Goal: Communication & Community: Answer question/provide support

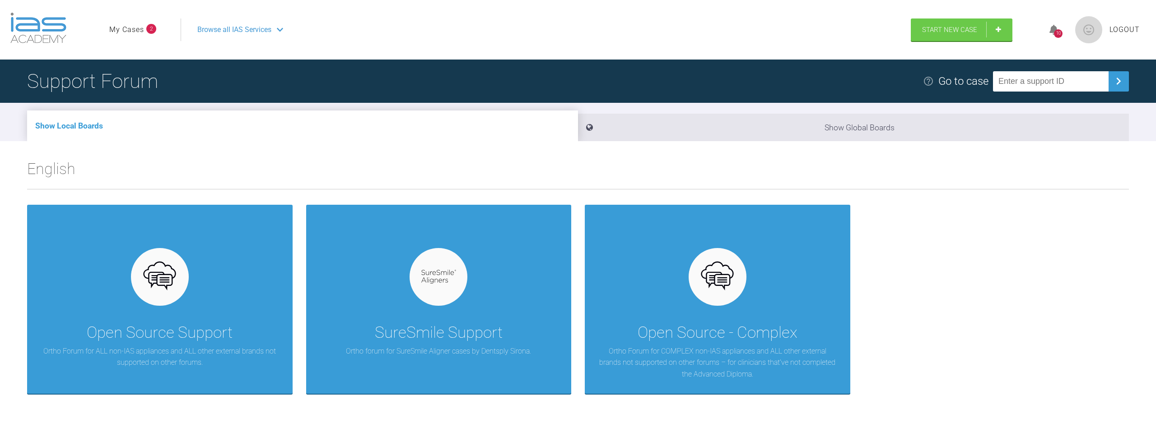
click at [112, 27] on link "My Cases" at bounding box center [126, 30] width 35 height 12
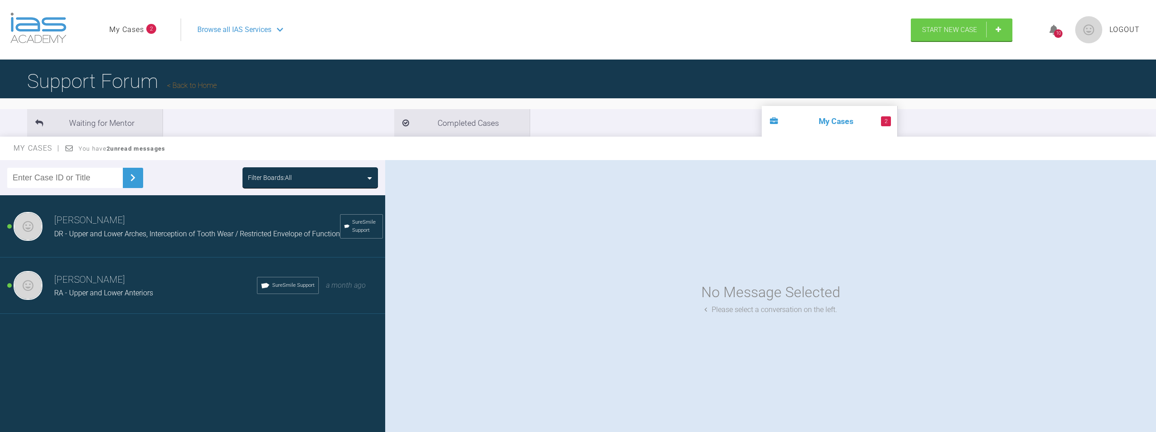
click at [199, 284] on h3 "[PERSON_NAME]" at bounding box center [155, 280] width 203 height 15
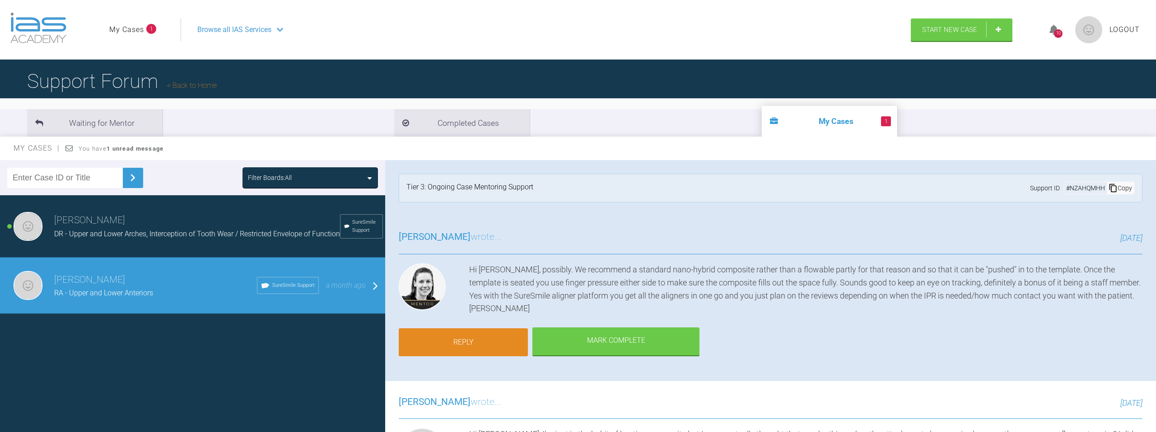
click at [468, 334] on link "Reply" at bounding box center [463, 343] width 129 height 28
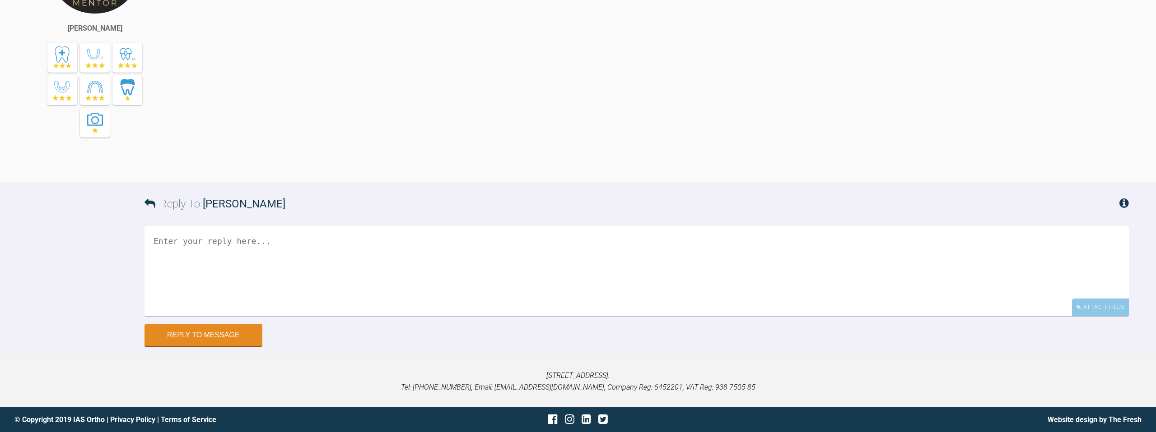
scroll to position [5755, 0]
click at [473, 314] on textarea at bounding box center [636, 271] width 984 height 90
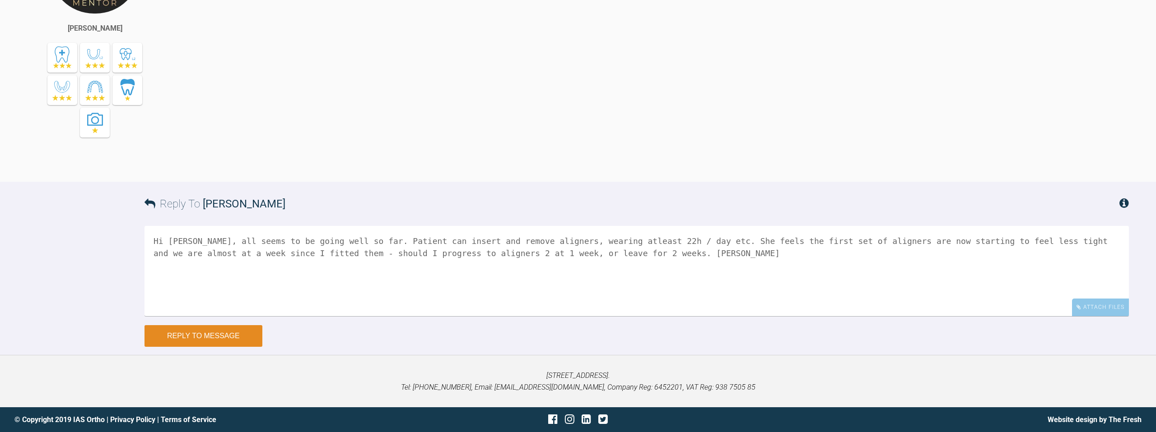
type textarea "Hi [PERSON_NAME], all seems to be going well so far. Patient can insert and rem…"
click at [212, 337] on button "Reply to Message" at bounding box center [203, 336] width 118 height 22
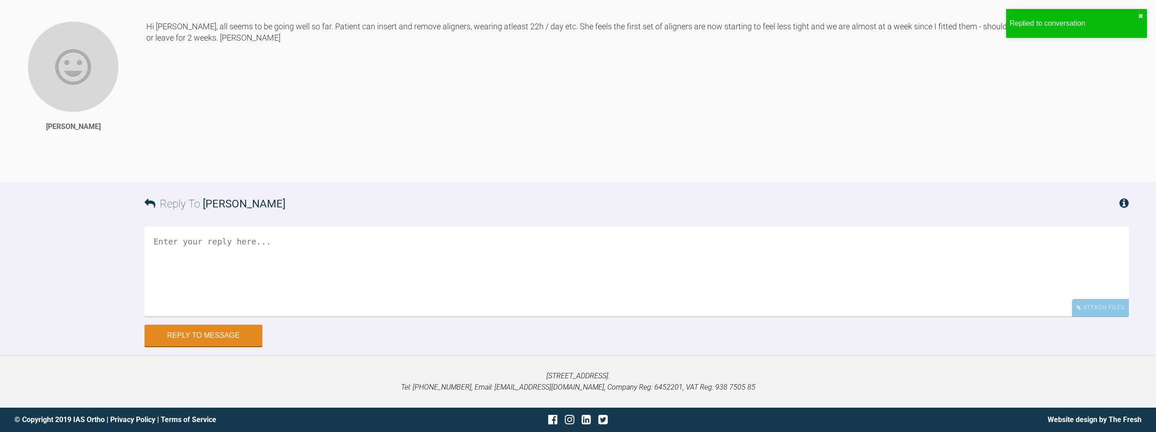
scroll to position [6002, 0]
